Goal: Task Accomplishment & Management: Use online tool/utility

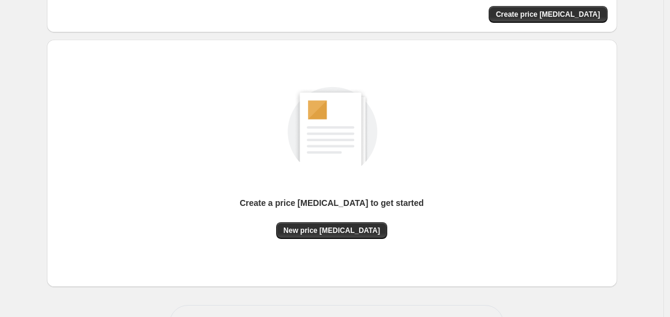
scroll to position [133, 0]
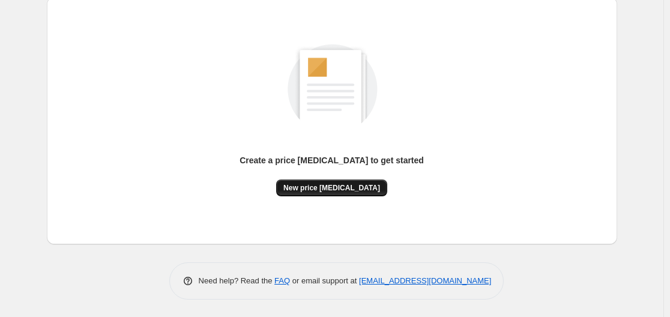
click at [325, 184] on span "New price [MEDICAL_DATA]" at bounding box center [331, 188] width 97 height 10
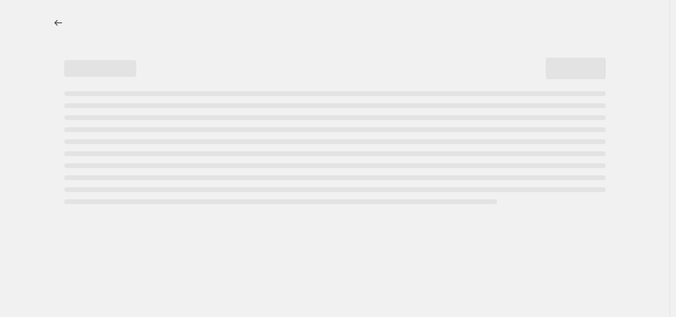
select select "percentage"
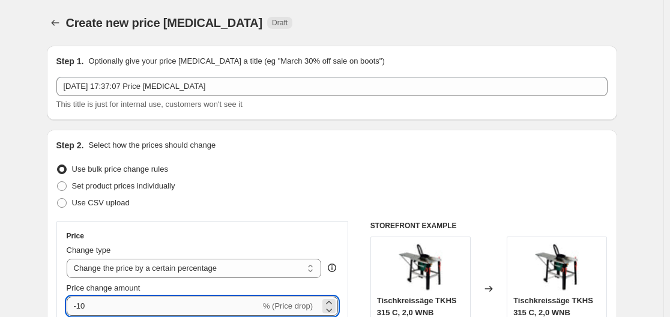
click at [153, 301] on input "-10" at bounding box center [164, 305] width 194 height 19
type input "-1"
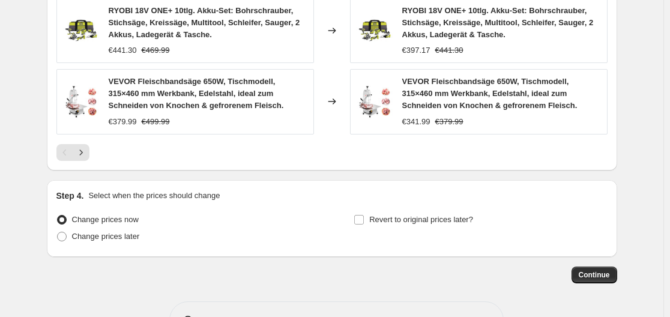
scroll to position [947, 0]
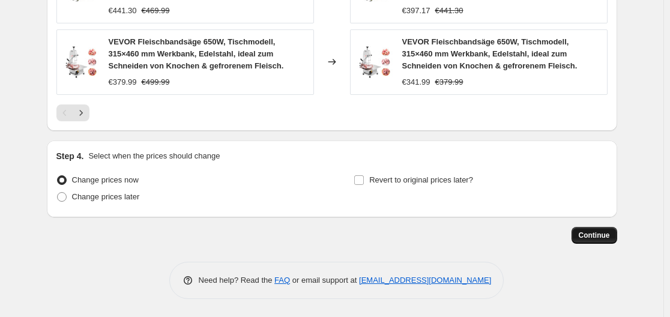
type input "-35"
click at [592, 233] on span "Continue" at bounding box center [593, 235] width 31 height 10
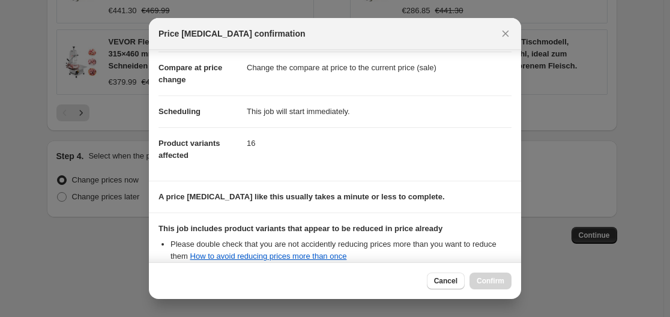
scroll to position [188, 0]
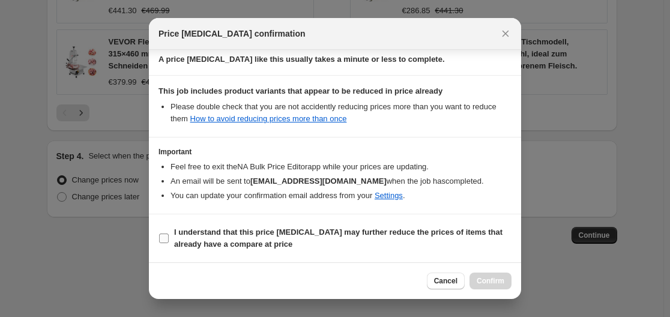
drag, startPoint x: 158, startPoint y: 234, endPoint x: 166, endPoint y: 237, distance: 8.4
click at [160, 235] on section "I understand that this price [MEDICAL_DATA] may further reduce the prices of it…" at bounding box center [335, 238] width 372 height 48
click at [214, 234] on b "I understand that this price [MEDICAL_DATA] may further reduce the prices of it…" at bounding box center [338, 237] width 328 height 21
click at [169, 234] on input "I understand that this price [MEDICAL_DATA] may further reduce the prices of it…" at bounding box center [164, 238] width 10 height 10
checkbox input "true"
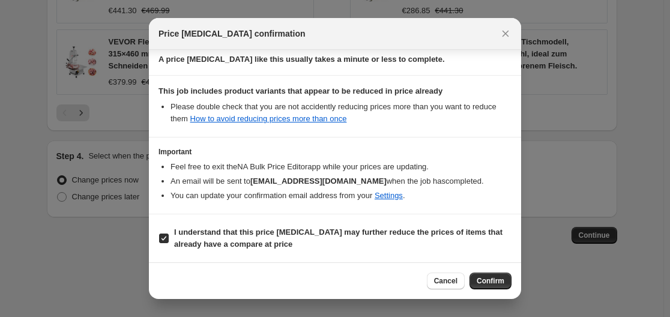
click at [485, 281] on span "Confirm" at bounding box center [490, 281] width 28 height 10
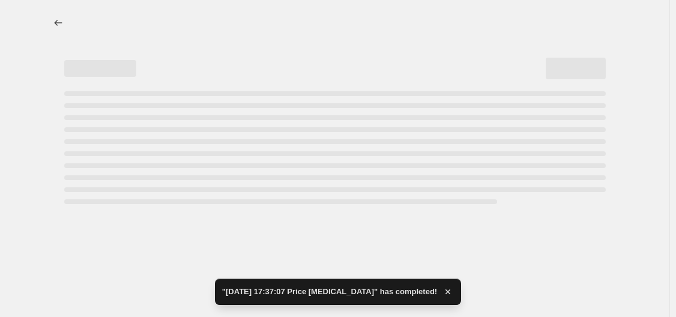
select select "percentage"
